Goal: Check status: Check status

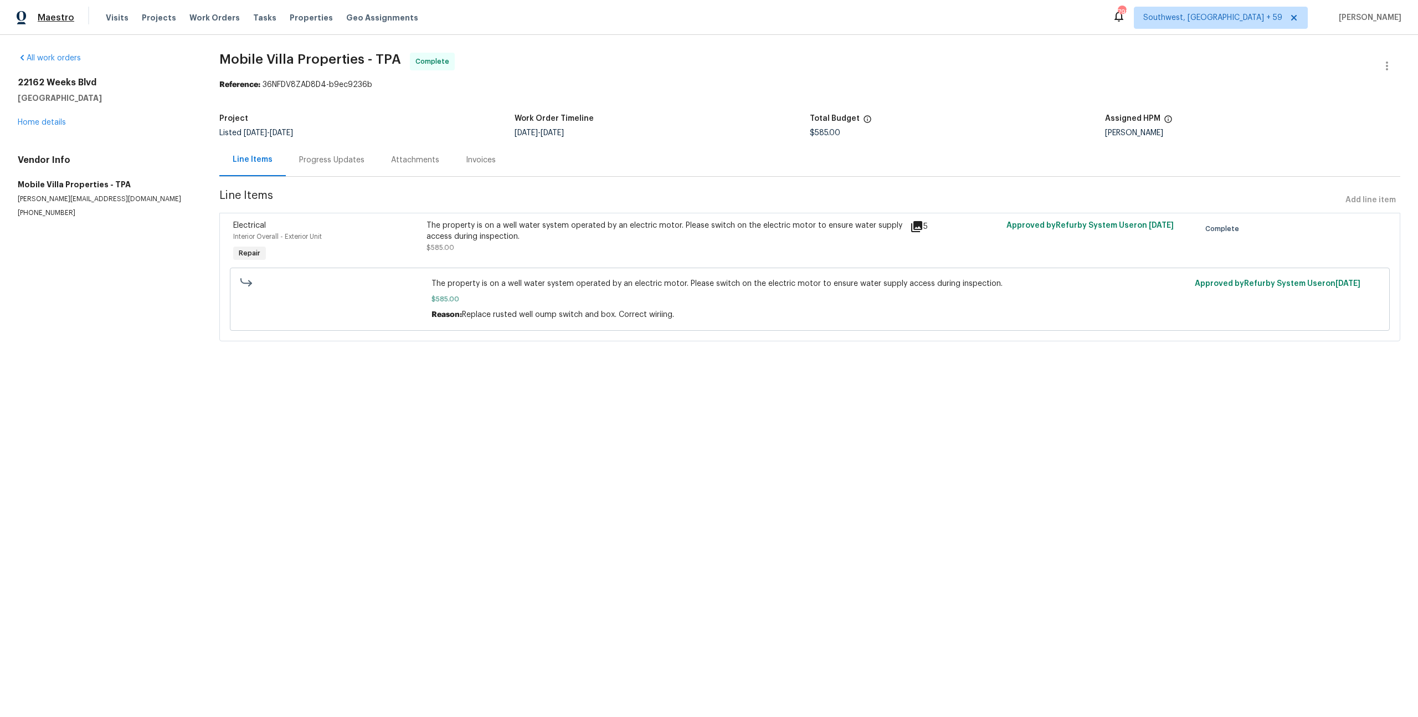
click at [43, 13] on span "Maestro" at bounding box center [56, 17] width 37 height 11
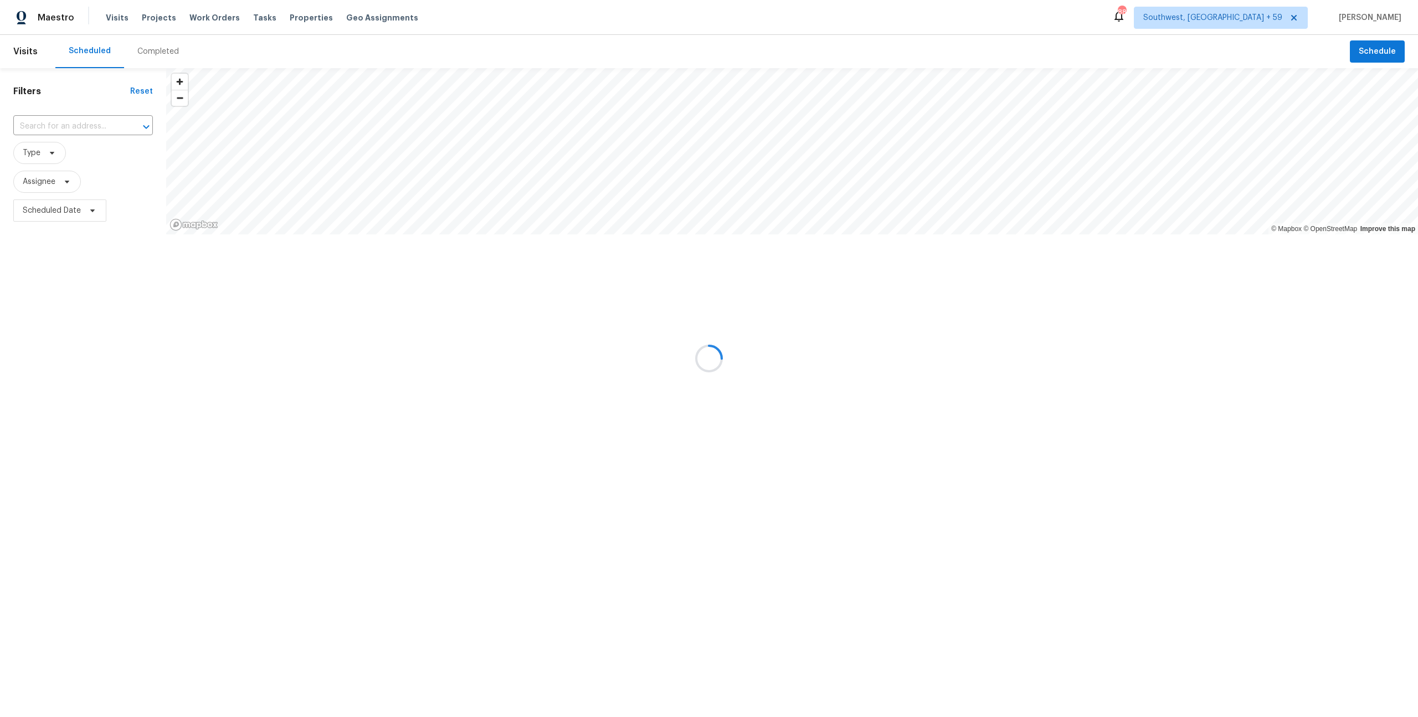
click at [169, 53] on div at bounding box center [709, 358] width 1418 height 717
click at [157, 53] on div at bounding box center [709, 358] width 1418 height 717
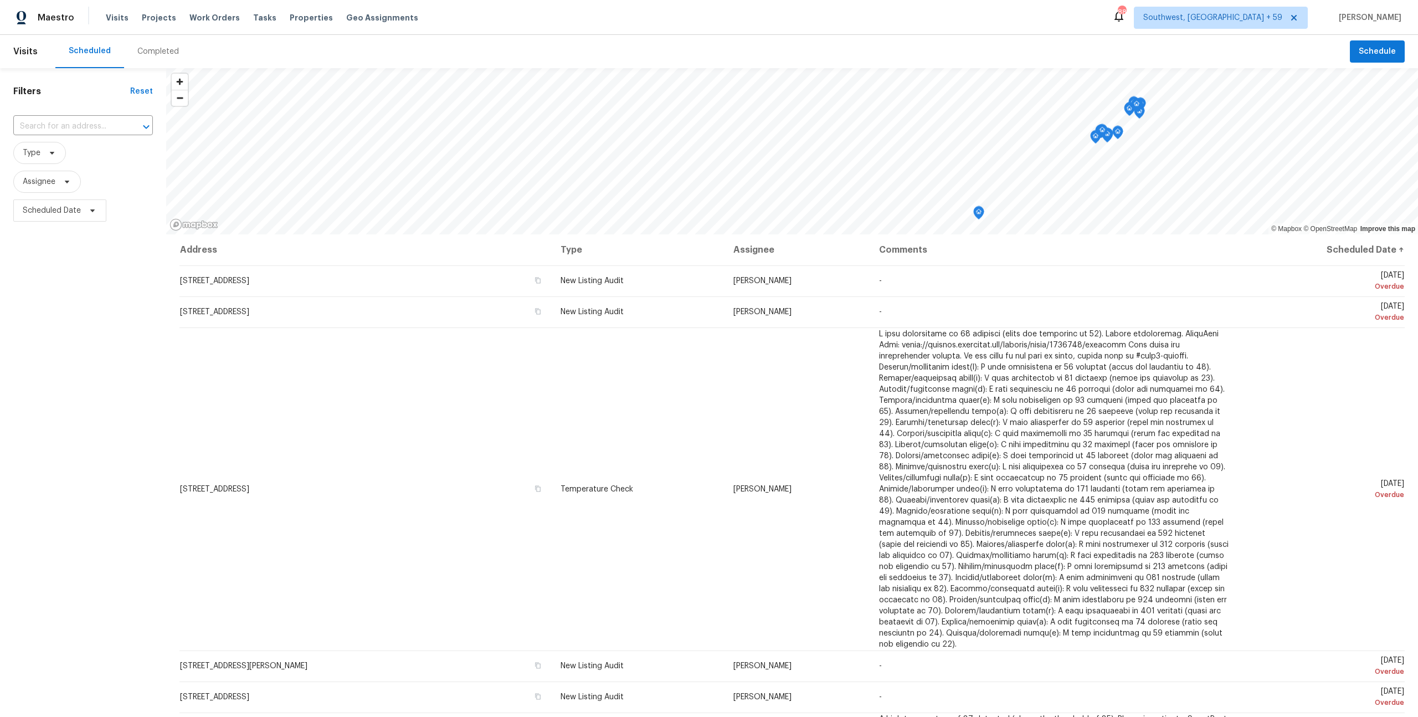
click at [170, 52] on div "Completed" at bounding box center [158, 51] width 42 height 11
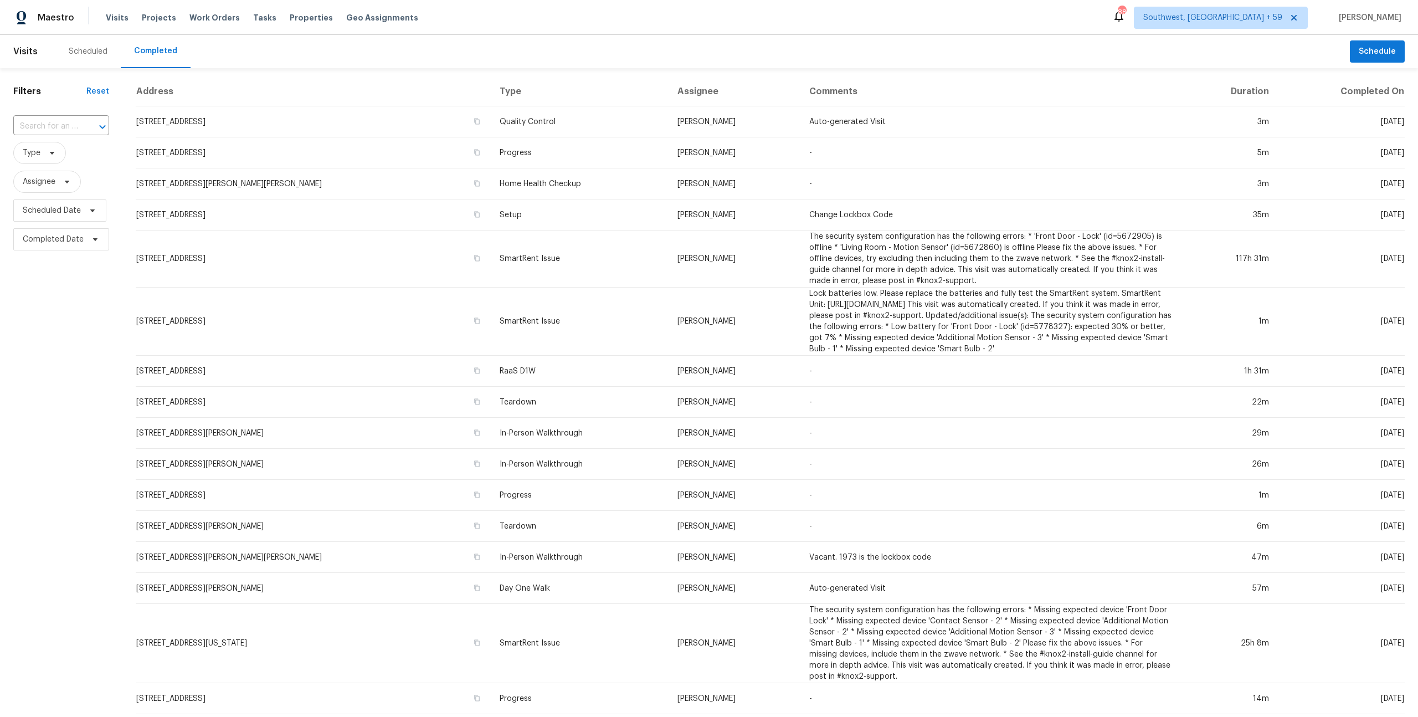
click at [170, 52] on div "Completed" at bounding box center [155, 50] width 43 height 11
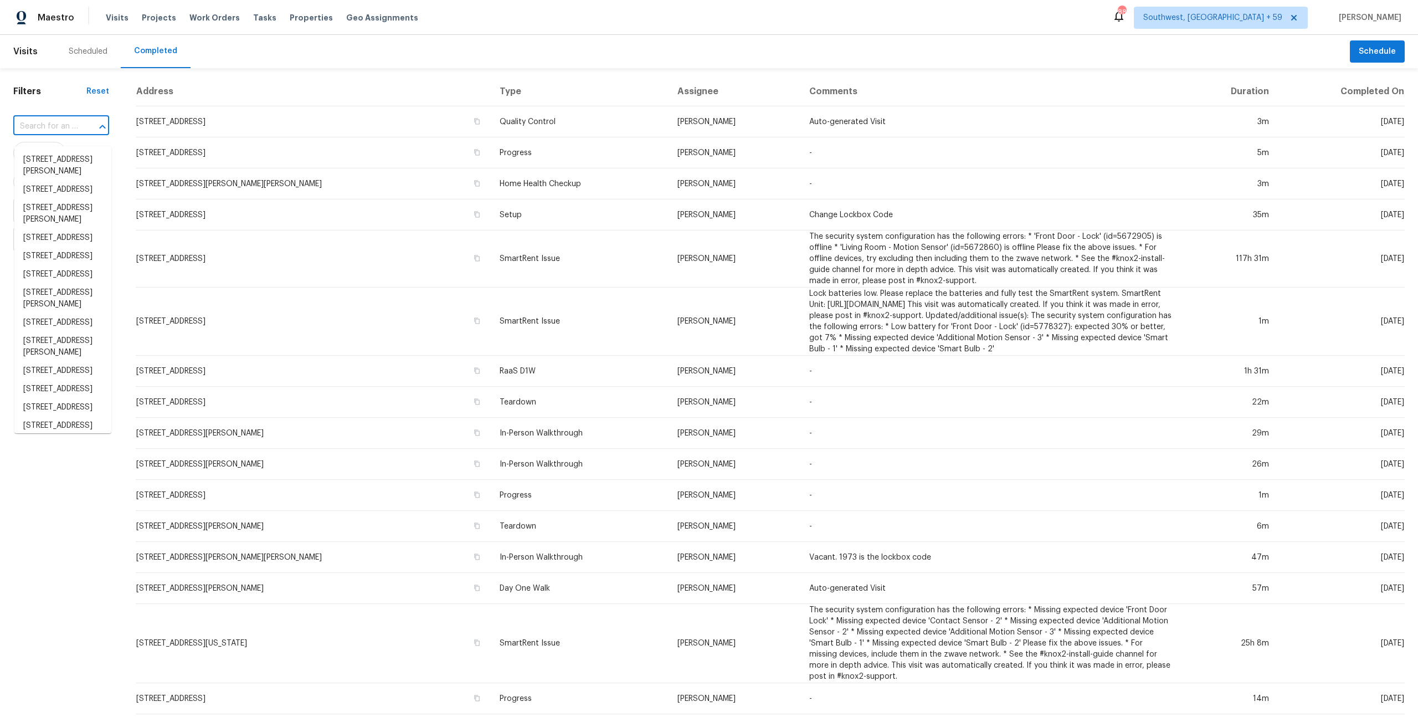
click at [61, 132] on input "text" at bounding box center [45, 126] width 65 height 17
paste input "[STREET_ADDRESS][PERSON_NAME][PERSON_NAME]"
type input "[STREET_ADDRESS][PERSON_NAME][PERSON_NAME]"
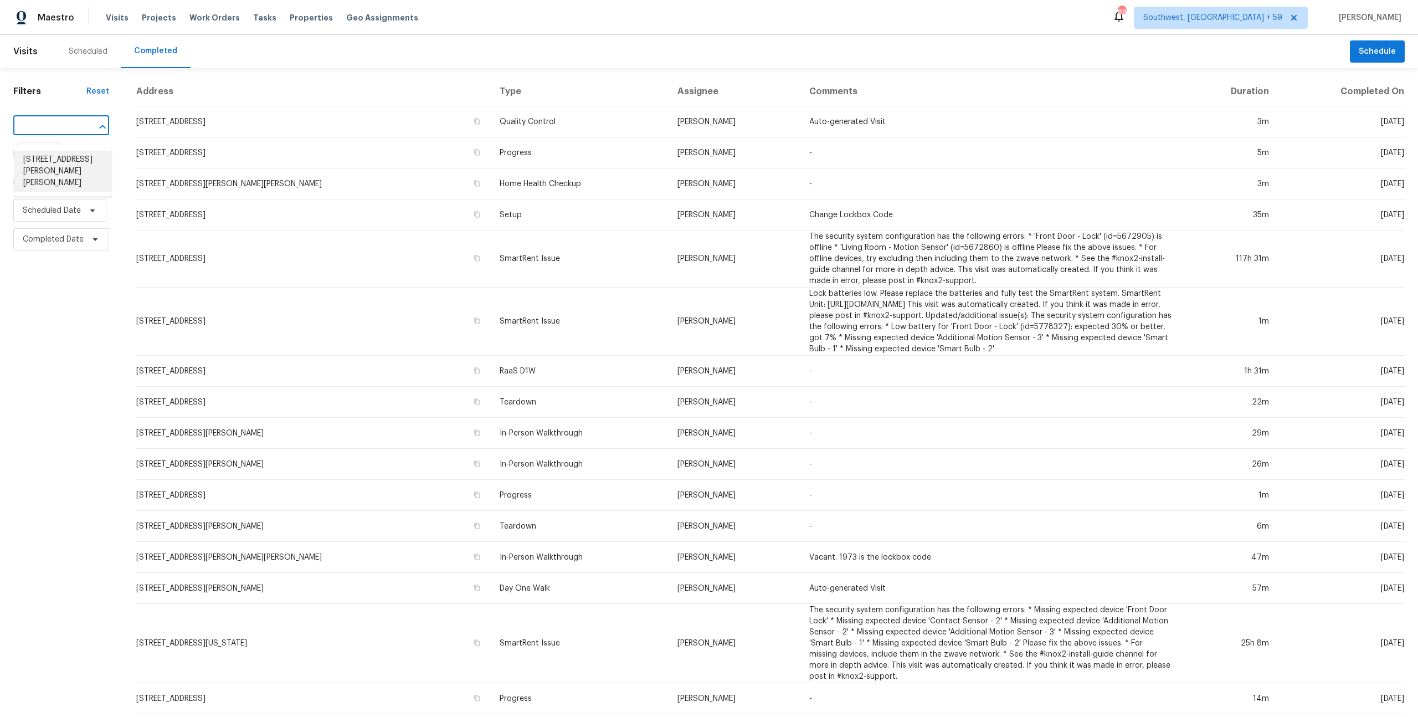
click at [49, 163] on li "[STREET_ADDRESS][PERSON_NAME][PERSON_NAME]" at bounding box center [62, 172] width 97 height 42
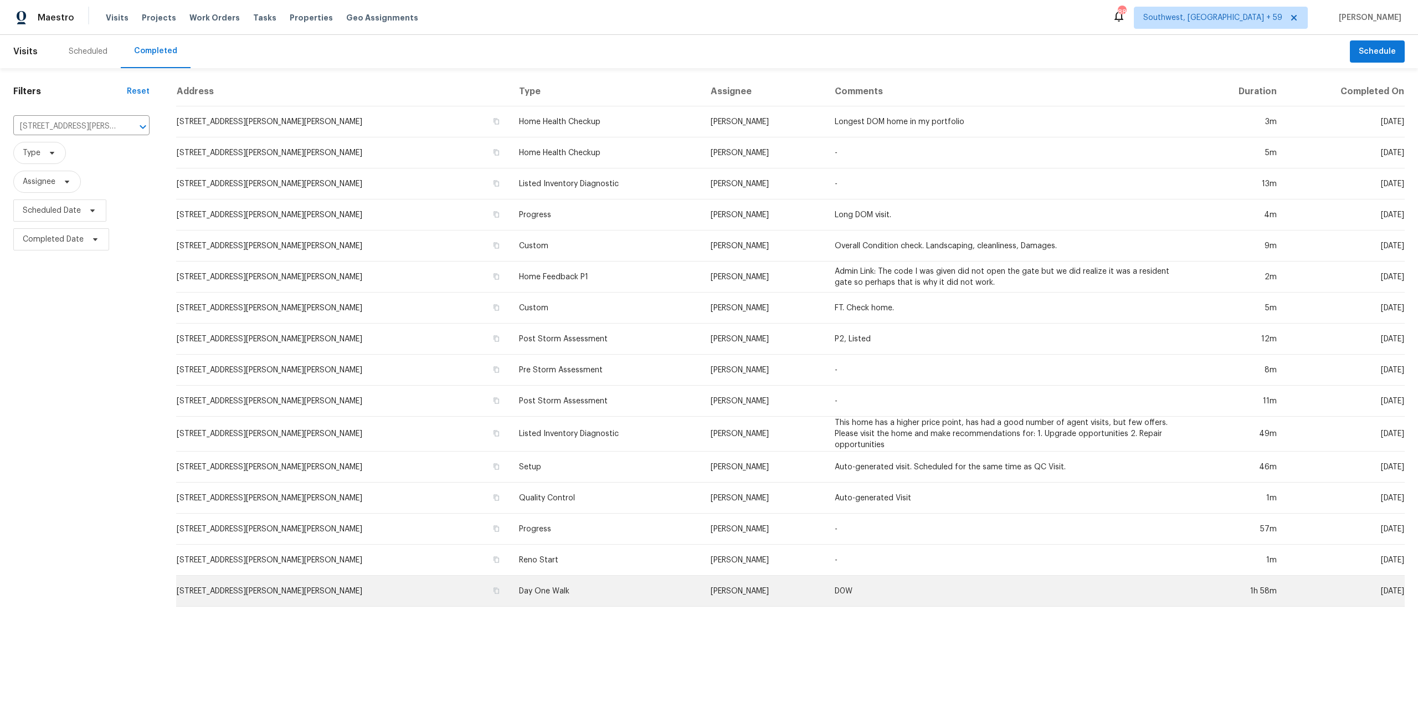
click at [327, 599] on td "[STREET_ADDRESS][PERSON_NAME][PERSON_NAME]" at bounding box center [343, 591] width 334 height 31
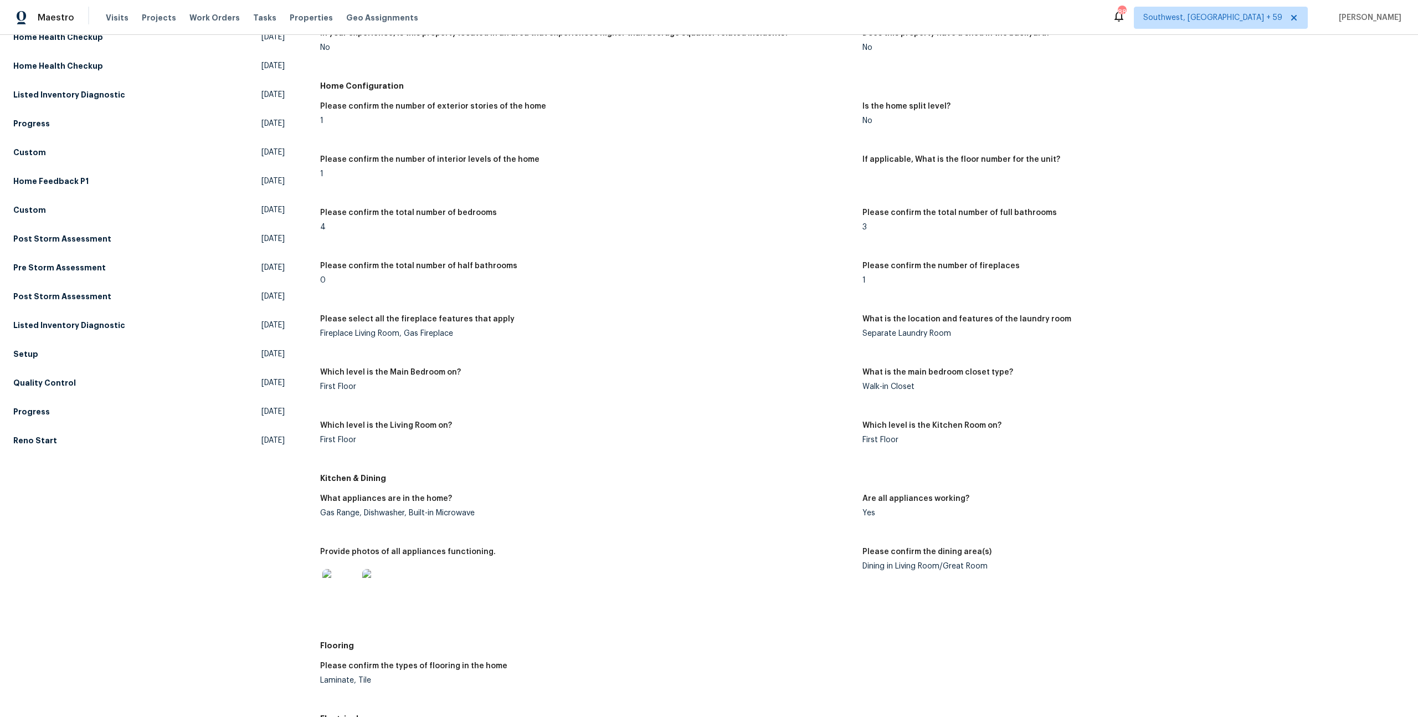
scroll to position [218, 0]
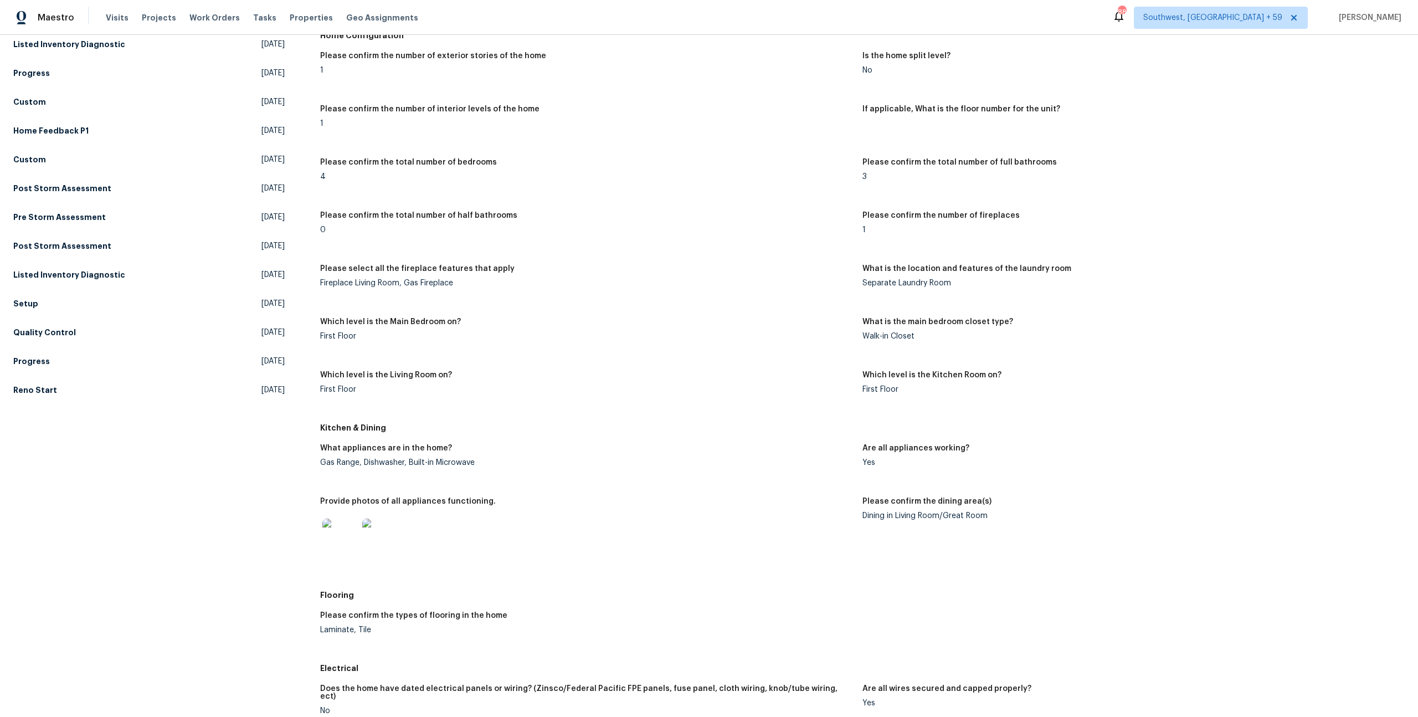
click at [344, 554] on img at bounding box center [339, 536] width 35 height 35
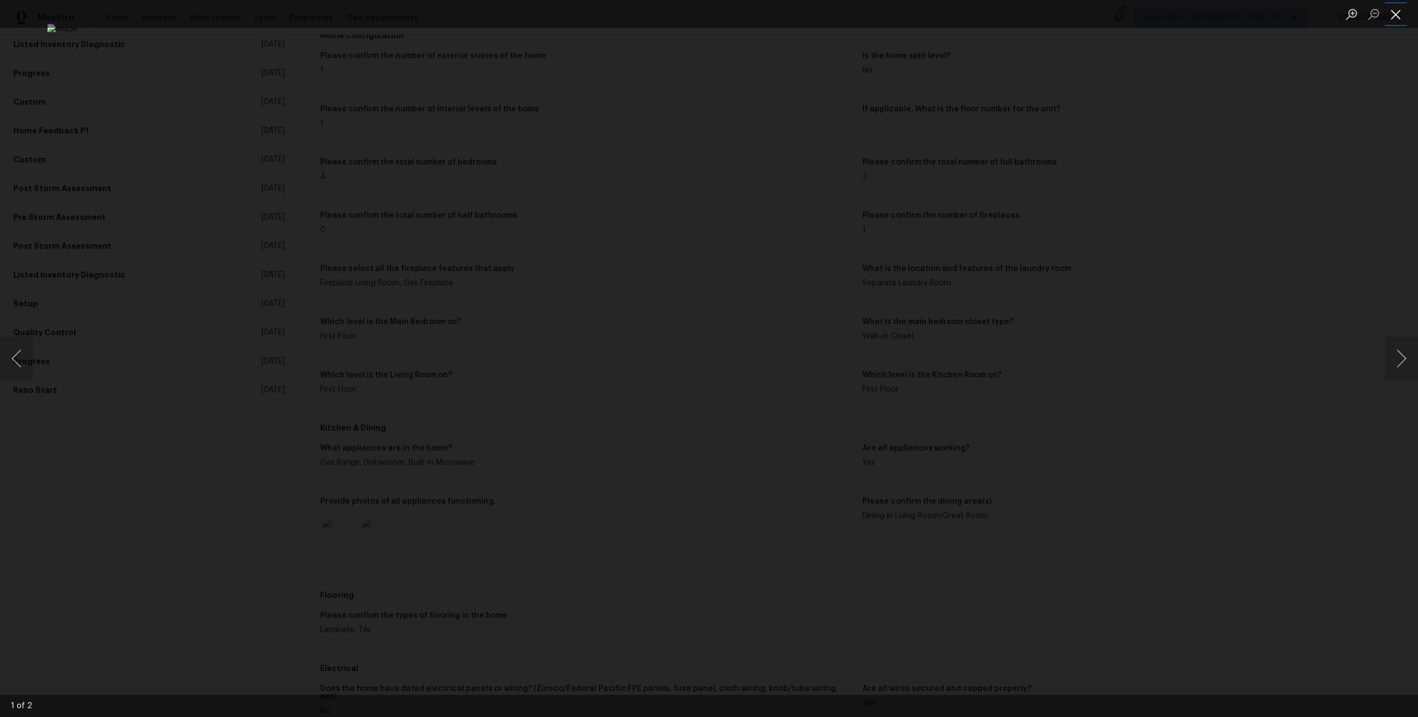
click at [1398, 17] on button "Close lightbox" at bounding box center [1396, 13] width 22 height 19
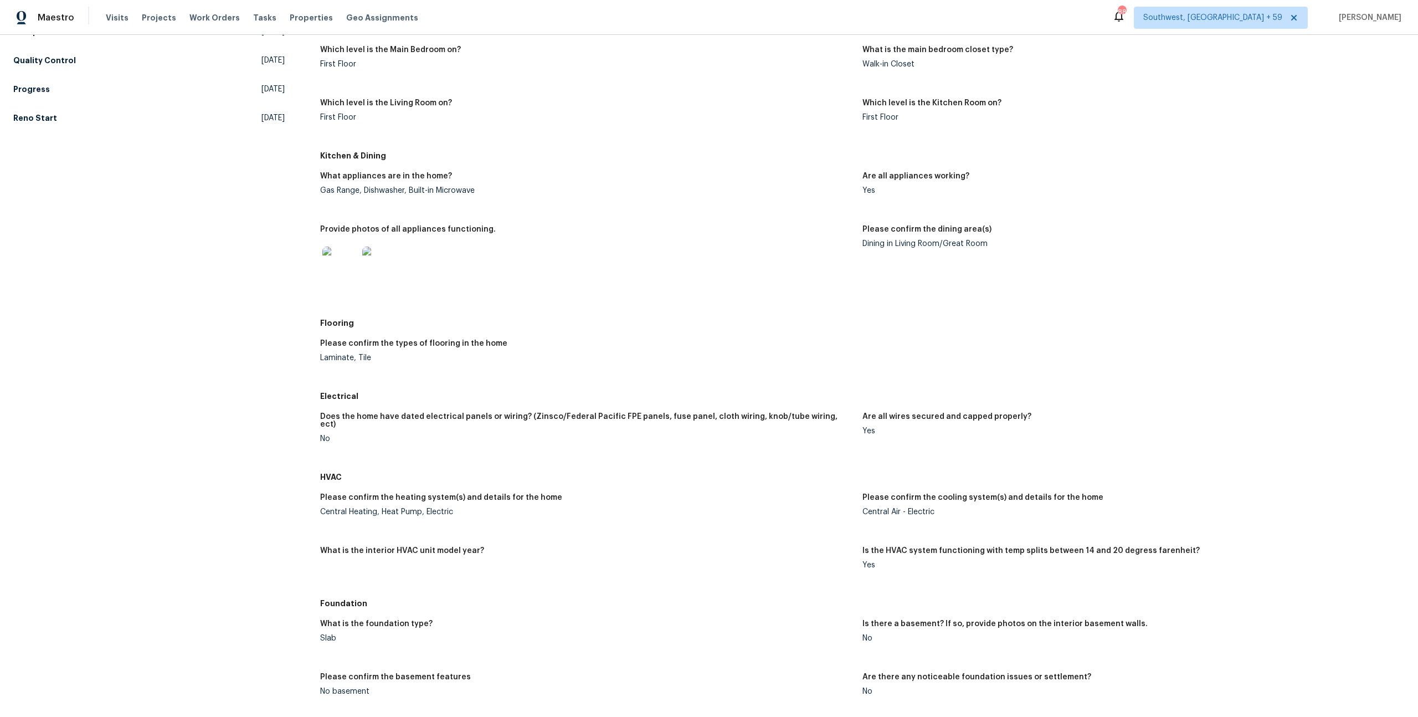
scroll to position [0, 0]
